Goal: Find contact information: Find contact information

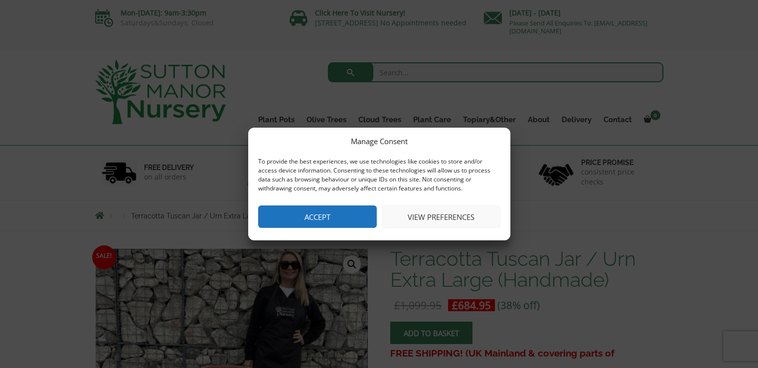
click at [346, 214] on button "Accept" at bounding box center [317, 216] width 119 height 22
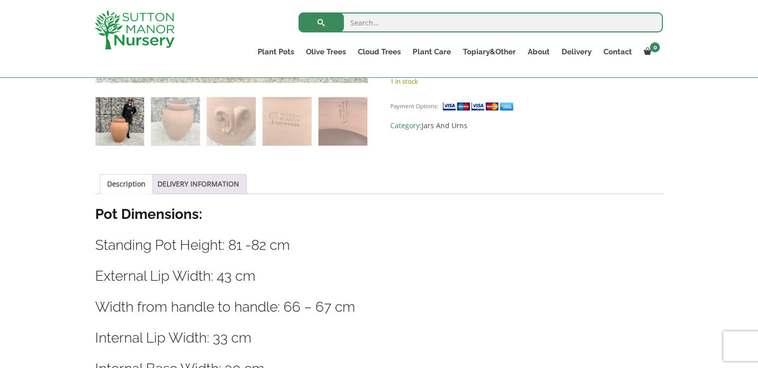
scroll to position [424, 0]
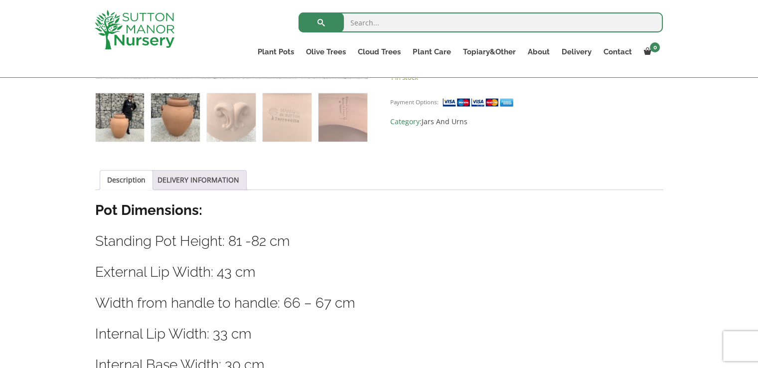
click at [177, 99] on img at bounding box center [175, 117] width 48 height 48
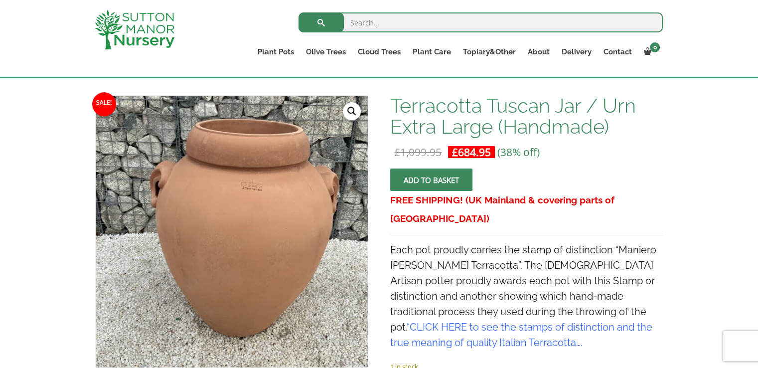
scroll to position [333, 0]
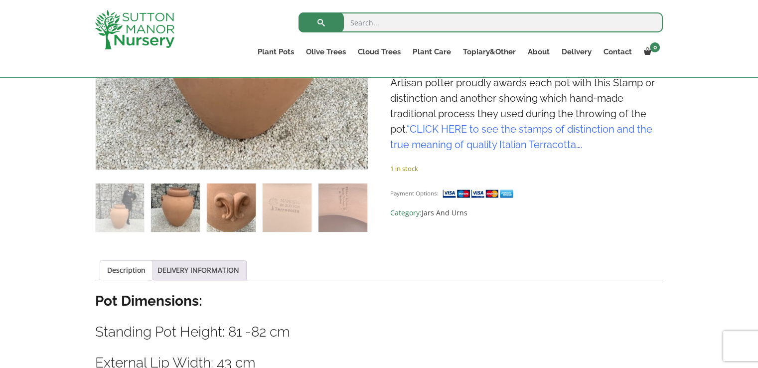
click at [233, 196] on img at bounding box center [231, 207] width 48 height 48
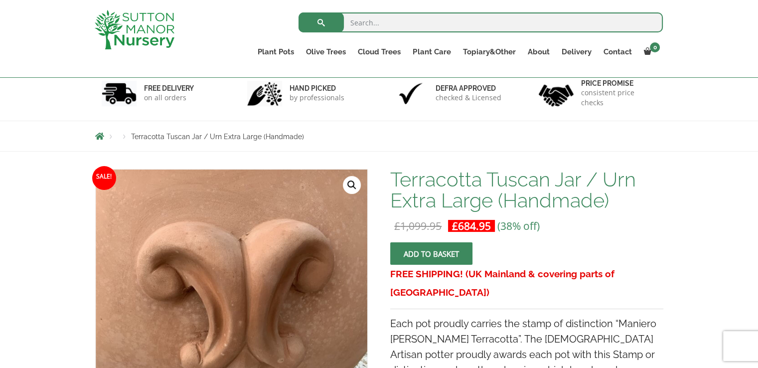
scroll to position [0, 0]
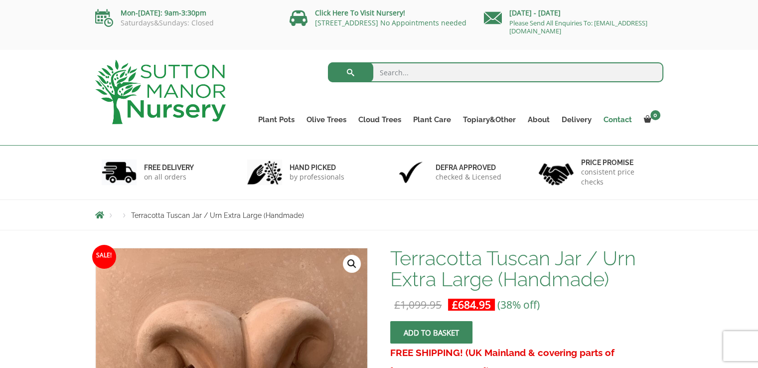
click at [606, 117] on link "Contact" at bounding box center [617, 120] width 40 height 14
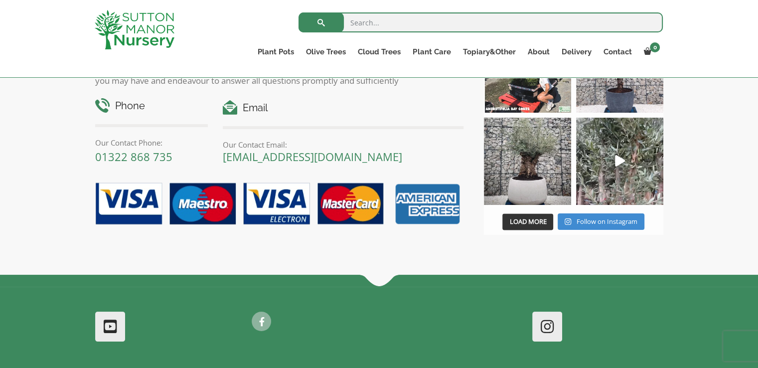
scroll to position [1211, 0]
